Goal: Find specific page/section: Find specific page/section

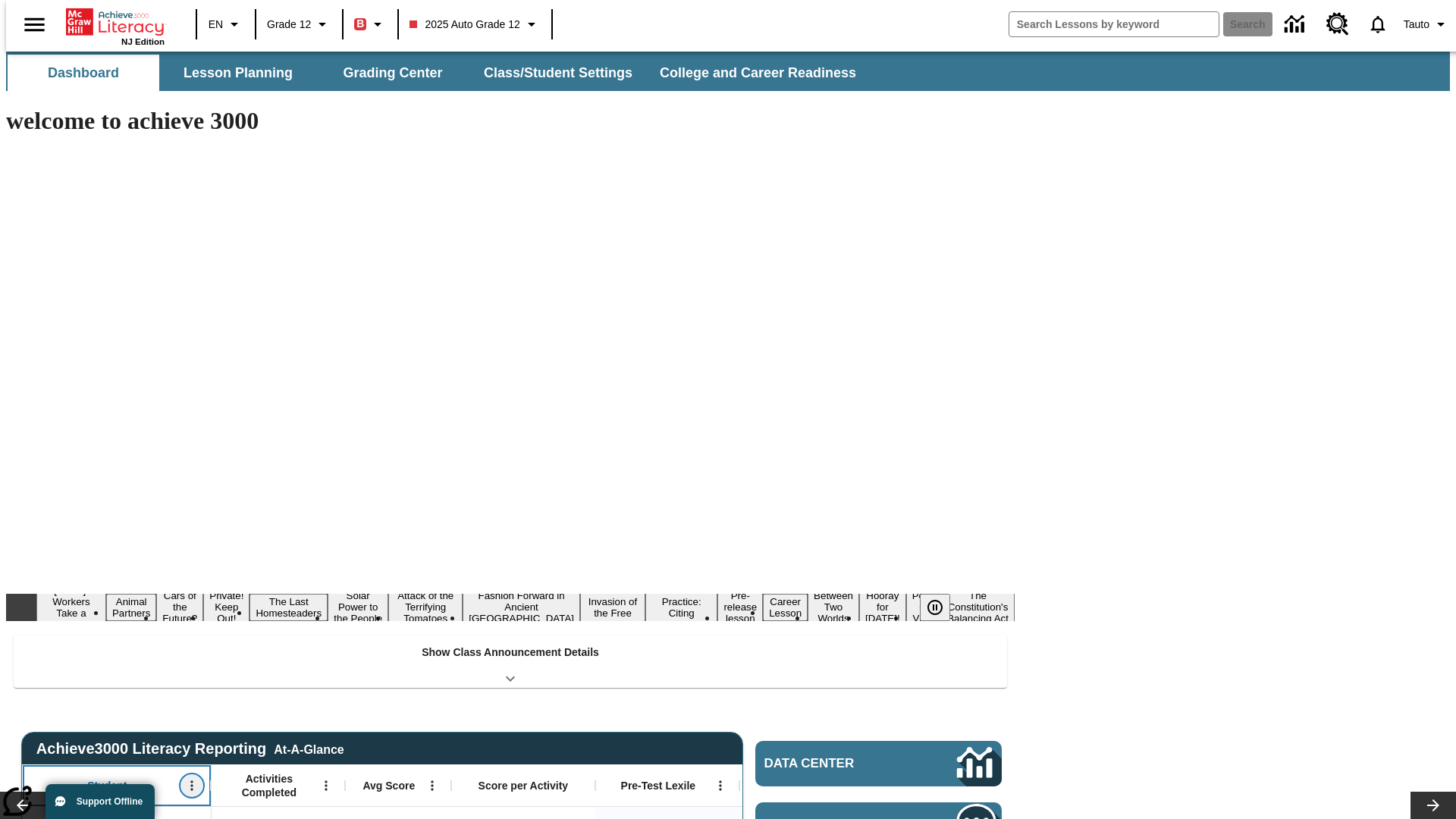
click at [191, 781] on icon "Open Menu" at bounding box center [191, 786] width 3 height 10
click at [29, 535] on icon at bounding box center [29, 535] width 10 height 10
click at [191, 781] on icon "Student, Open Menu," at bounding box center [191, 786] width 3 height 10
click at [29, 535] on icon at bounding box center [29, 535] width 10 height 10
click at [325, 781] on icon "Open Menu" at bounding box center [326, 786] width 3 height 10
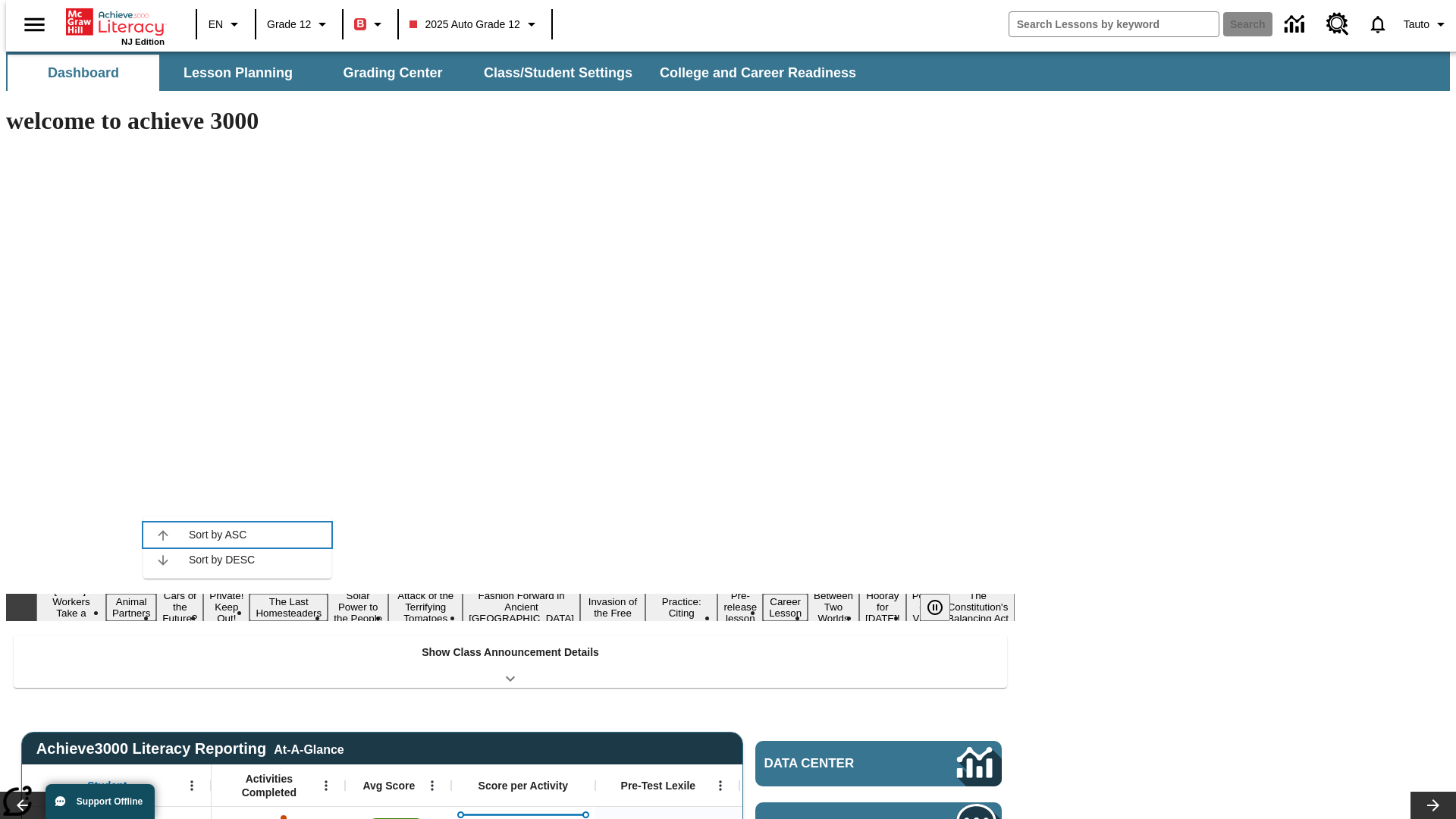
click at [163, 535] on icon at bounding box center [163, 535] width 10 height 10
click at [325, 781] on icon "Activities Completed, Open Menu," at bounding box center [326, 786] width 3 height 10
click at [163, 535] on icon at bounding box center [163, 535] width 10 height 10
